Goal: Task Accomplishment & Management: Manage account settings

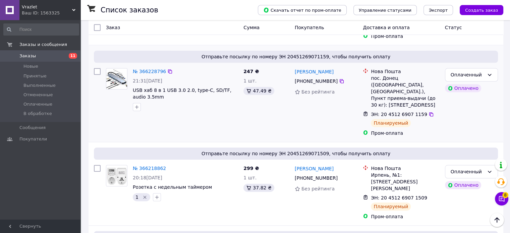
scroll to position [638, 0]
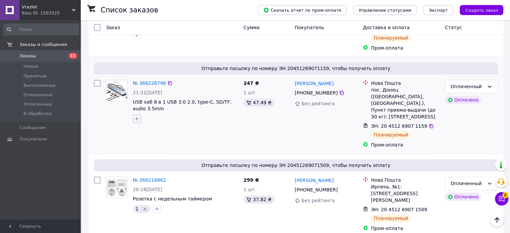
click at [137, 116] on icon "button" at bounding box center [136, 118] width 5 height 5
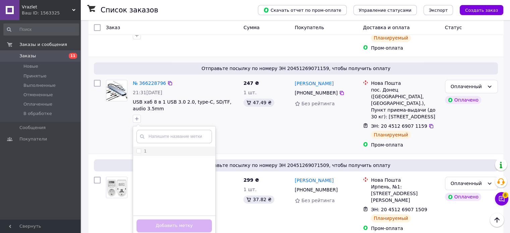
click at [140, 148] on input "1" at bounding box center [138, 150] width 4 height 4
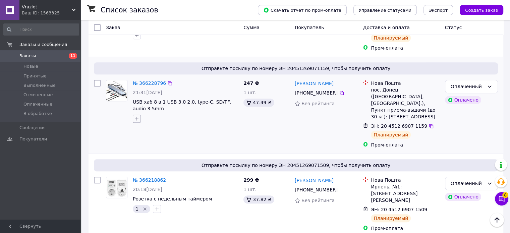
click at [138, 116] on icon "button" at bounding box center [136, 118] width 5 height 5
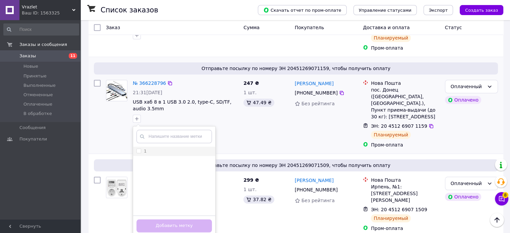
click at [139, 148] on input "1" at bounding box center [138, 150] width 4 height 4
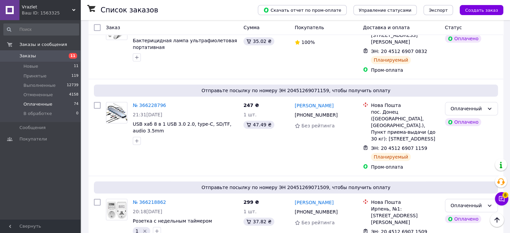
scroll to position [603, 0]
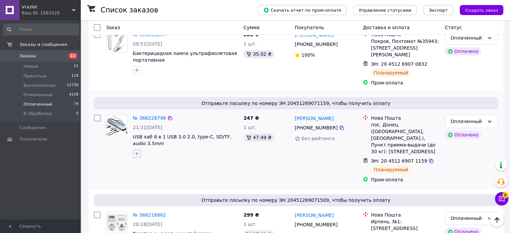
click at [135, 151] on icon "button" at bounding box center [136, 153] width 5 height 5
click at [138, 183] on input "1" at bounding box center [138, 185] width 4 height 4
checkbox input "true"
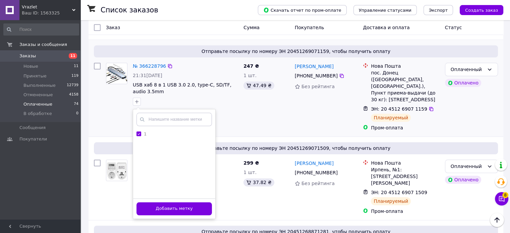
scroll to position [670, 0]
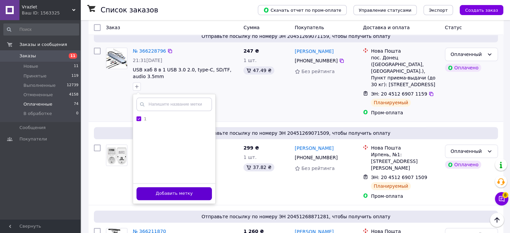
click at [163, 187] on button "Добавить метку" at bounding box center [173, 193] width 75 height 13
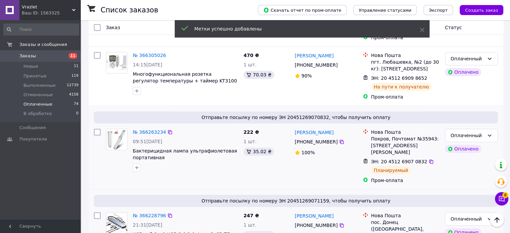
scroll to position [503, 0]
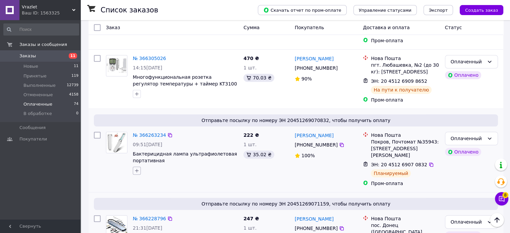
click at [136, 169] on icon "button" at bounding box center [137, 171] width 4 height 4
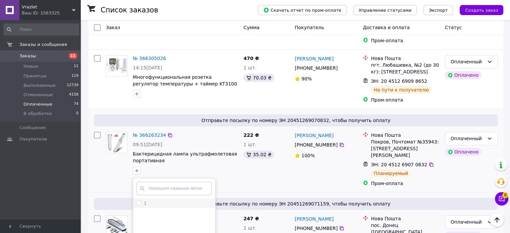
click at [139, 200] on input "1" at bounding box center [138, 202] width 4 height 4
checkbox input "true"
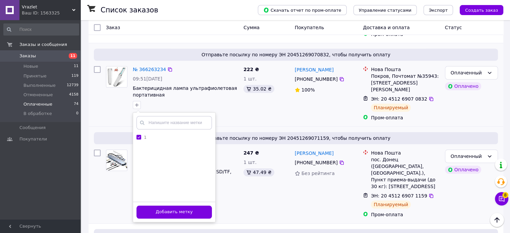
scroll to position [570, 0]
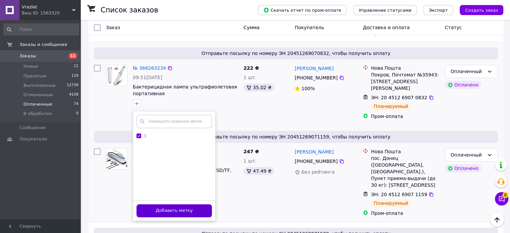
click at [157, 204] on button "Добавить метку" at bounding box center [173, 210] width 75 height 13
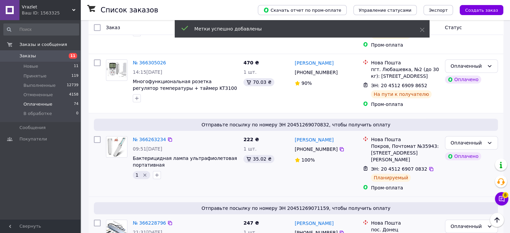
scroll to position [469, 0]
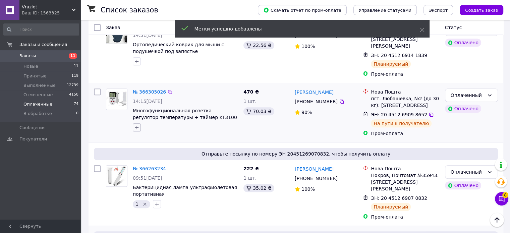
click at [136, 125] on icon "button" at bounding box center [136, 127] width 5 height 5
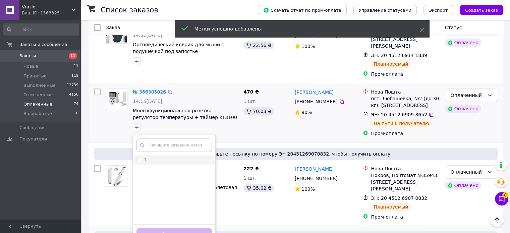
click at [138, 157] on input "1" at bounding box center [138, 159] width 4 height 4
checkbox input "true"
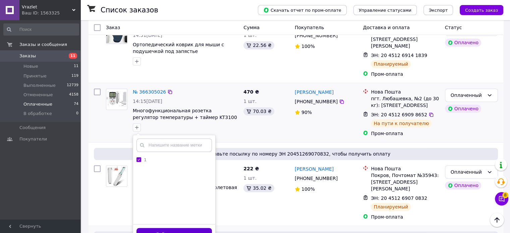
click at [172, 228] on button "Добавить метку" at bounding box center [173, 234] width 75 height 13
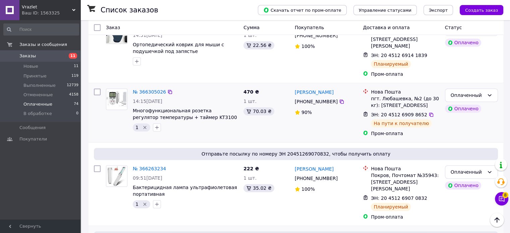
scroll to position [402, 0]
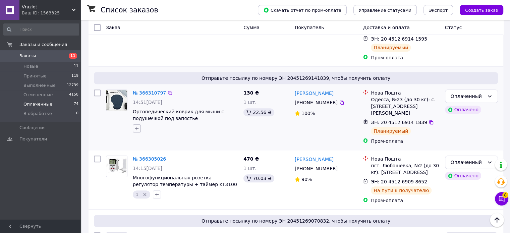
click at [138, 126] on icon "button" at bounding box center [136, 128] width 5 height 5
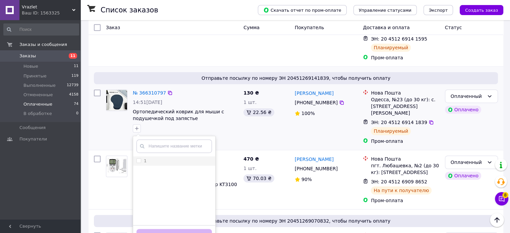
click at [138, 158] on label "1" at bounding box center [141, 161] width 10 height 6
click at [138, 158] on input "1" at bounding box center [138, 160] width 4 height 4
checkbox input "true"
click at [157, 229] on button "Добавить метку" at bounding box center [173, 235] width 75 height 13
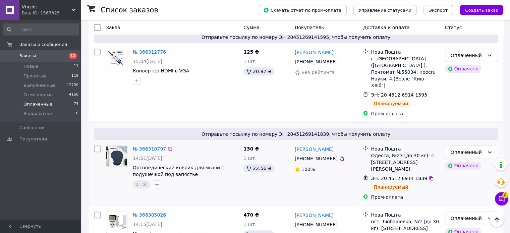
scroll to position [335, 0]
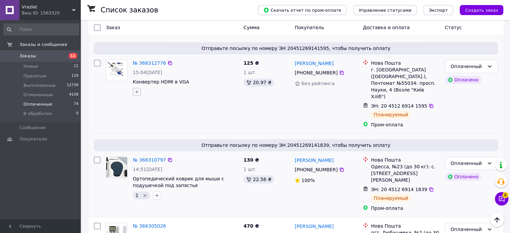
click at [134, 88] on button "button" at bounding box center [137, 92] width 8 height 8
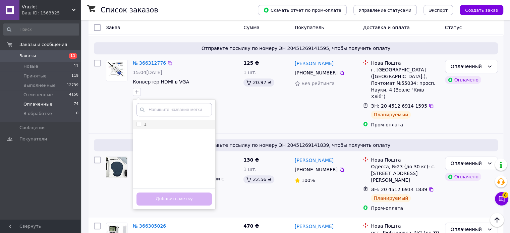
click at [138, 122] on input "1" at bounding box center [138, 124] width 4 height 4
checkbox input "true"
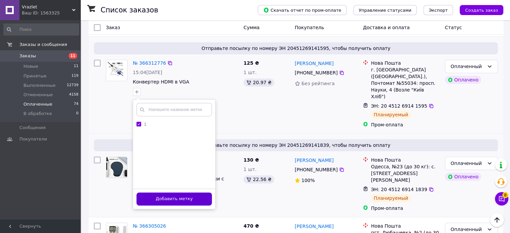
click at [156, 192] on button "Добавить метку" at bounding box center [173, 198] width 75 height 13
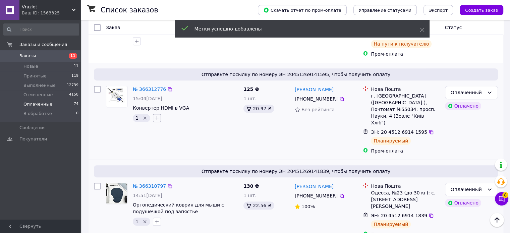
scroll to position [268, 0]
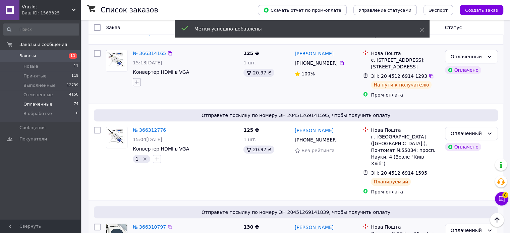
click at [138, 79] on icon "button" at bounding box center [136, 81] width 5 height 5
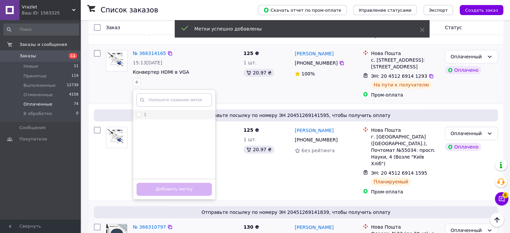
drag, startPoint x: 138, startPoint y: 107, endPoint x: 145, endPoint y: 126, distance: 20.8
click at [138, 112] on input "1" at bounding box center [138, 114] width 4 height 4
checkbox input "true"
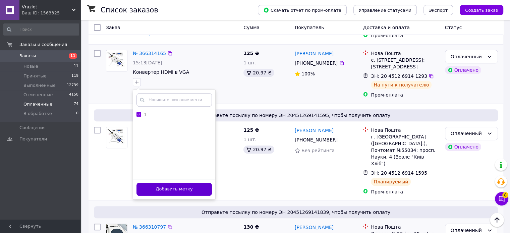
click at [185, 183] on button "Добавить метку" at bounding box center [173, 189] width 75 height 13
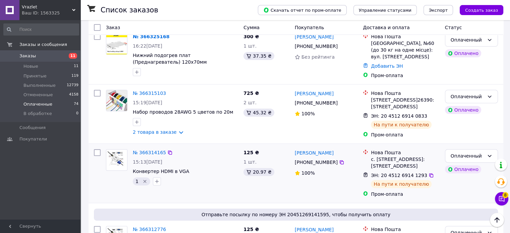
scroll to position [168, 0]
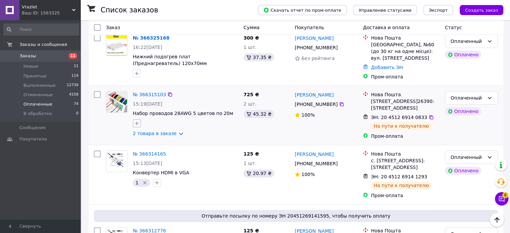
click at [137, 121] on icon "button" at bounding box center [136, 123] width 5 height 5
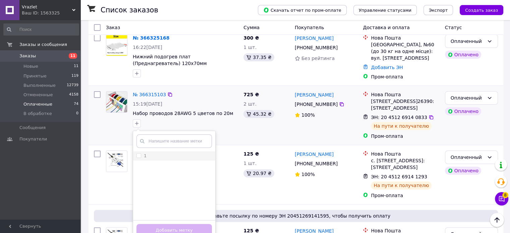
click at [139, 153] on input "1" at bounding box center [138, 155] width 4 height 4
checkbox input "true"
click at [153, 224] on button "Добавить метку" at bounding box center [173, 230] width 75 height 13
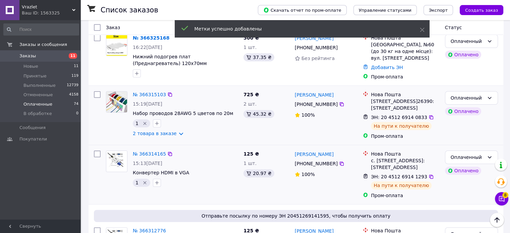
scroll to position [134, 0]
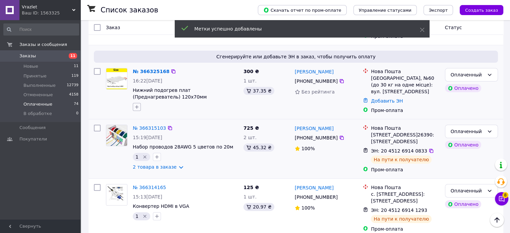
click at [136, 104] on icon "button" at bounding box center [136, 106] width 5 height 5
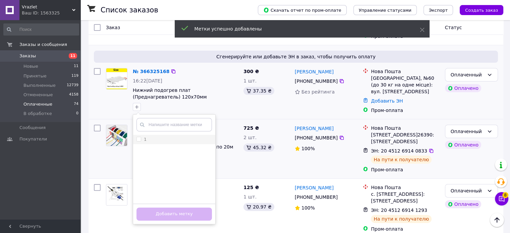
click at [139, 137] on input "1" at bounding box center [138, 139] width 4 height 4
checkbox input "true"
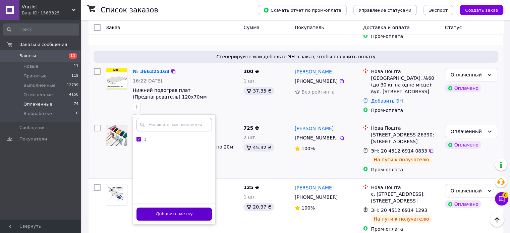
click at [149, 207] on button "Добавить метку" at bounding box center [173, 213] width 75 height 13
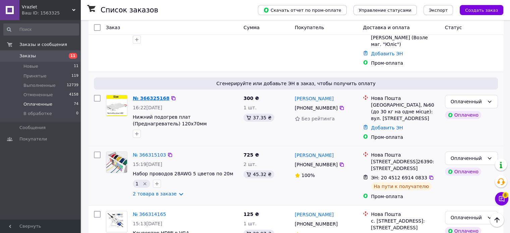
scroll to position [34, 0]
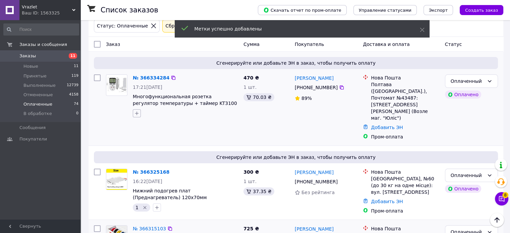
click at [139, 112] on button "button" at bounding box center [137, 113] width 8 height 8
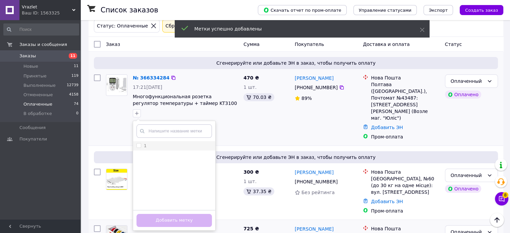
click at [141, 145] on span at bounding box center [138, 145] width 5 height 5
click at [141, 145] on input "1" at bounding box center [138, 145] width 4 height 4
checkbox input "false"
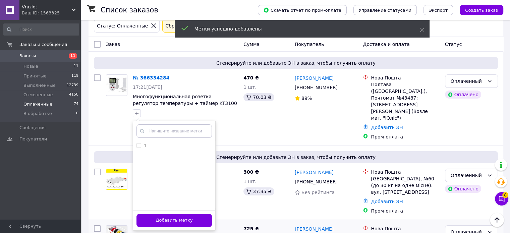
drag, startPoint x: 156, startPoint y: 218, endPoint x: 169, endPoint y: 231, distance: 18.5
click at [157, 220] on button "Добавить метку" at bounding box center [173, 220] width 75 height 13
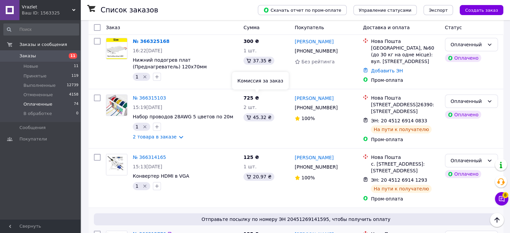
scroll to position [168, 0]
